Goal: Navigation & Orientation: Find specific page/section

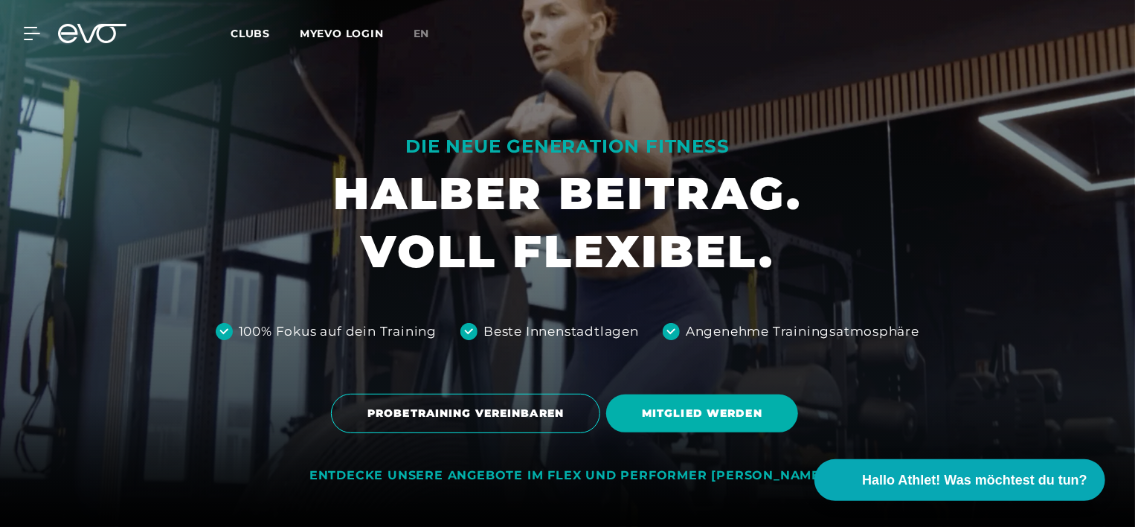
click at [244, 27] on span "Clubs" at bounding box center [250, 33] width 39 height 13
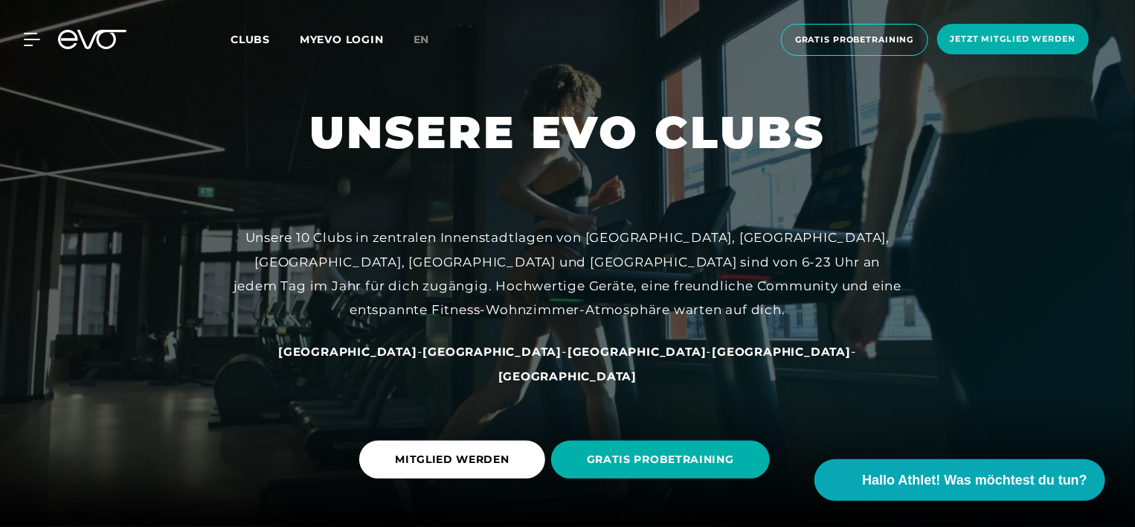
click at [248, 39] on span "Clubs" at bounding box center [250, 39] width 39 height 13
click at [23, 42] on div at bounding box center [23, 39] width 45 height 13
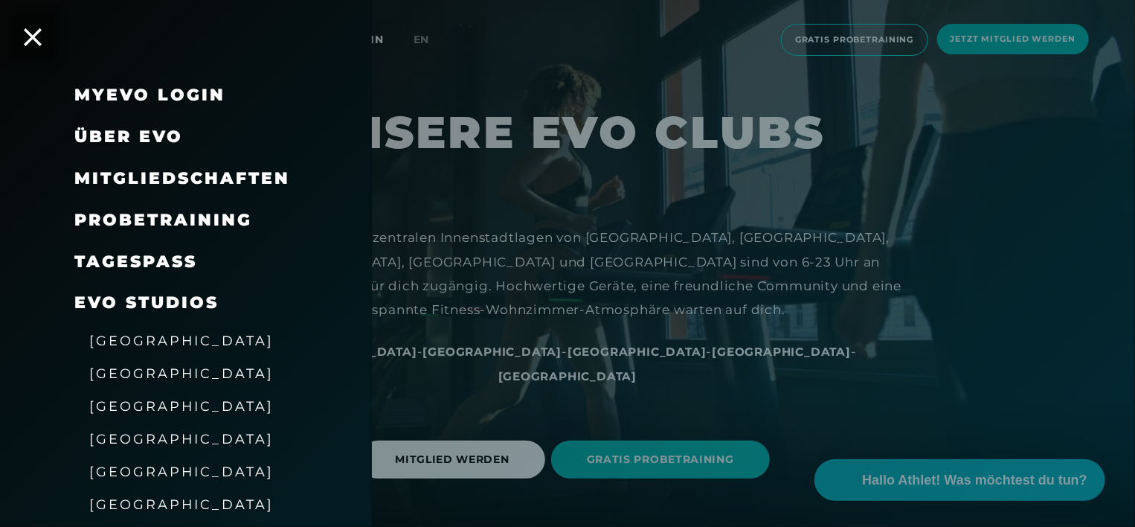
click at [136, 417] on div "[GEOGRAPHIC_DATA]" at bounding box center [181, 405] width 184 height 24
click at [138, 411] on span "[GEOGRAPHIC_DATA]" at bounding box center [181, 406] width 184 height 16
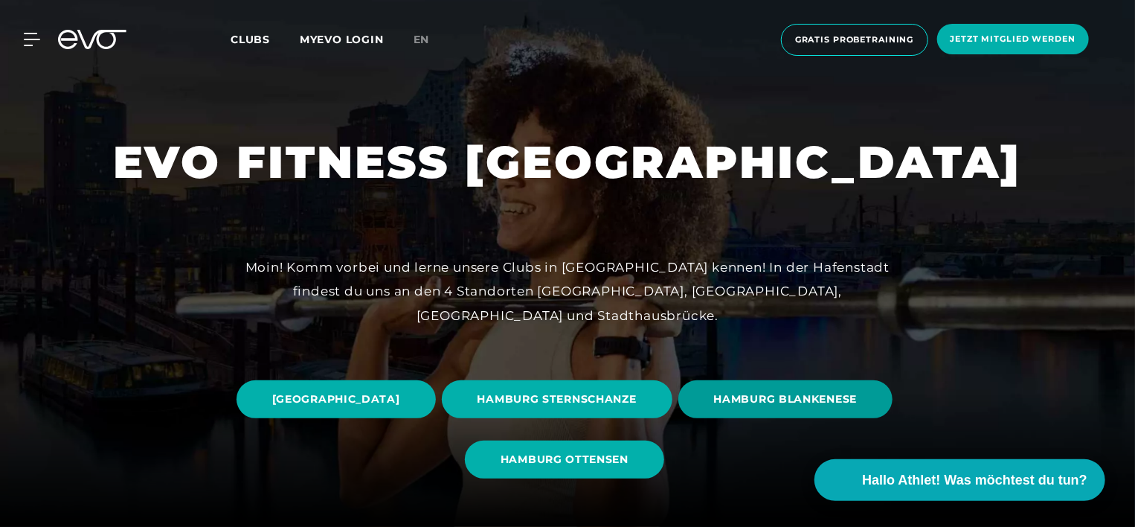
click at [714, 407] on span "HAMBURG BLANKENESE" at bounding box center [786, 399] width 144 height 16
